Goal: Find specific page/section: Find specific page/section

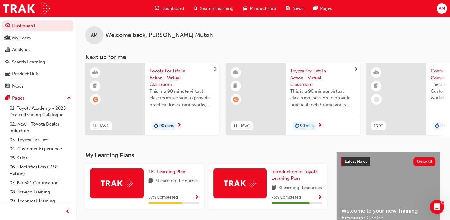
click at [438, 5] on div "AM" at bounding box center [442, 8] width 10 height 10
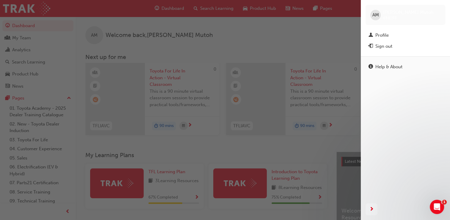
click at [122, 41] on div "button" at bounding box center [180, 110] width 361 height 220
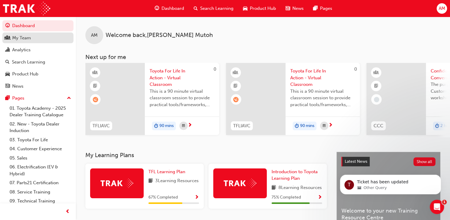
click at [35, 33] on link "My Team" at bounding box center [37, 37] width 71 height 11
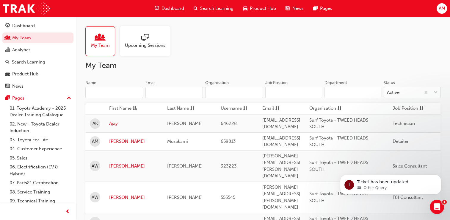
click at [116, 88] on input "Name" at bounding box center [114, 92] width 58 height 11
type input ","
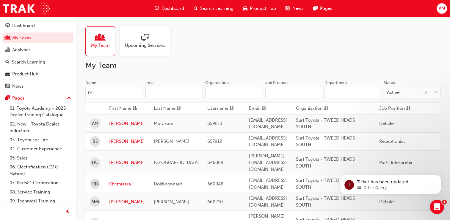
type input "m"
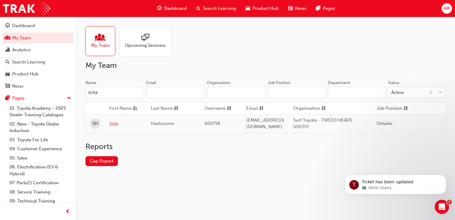
type input "sota"
click at [113, 123] on link "Sota" at bounding box center [125, 123] width 33 height 7
